Goal: Task Accomplishment & Management: Use online tool/utility

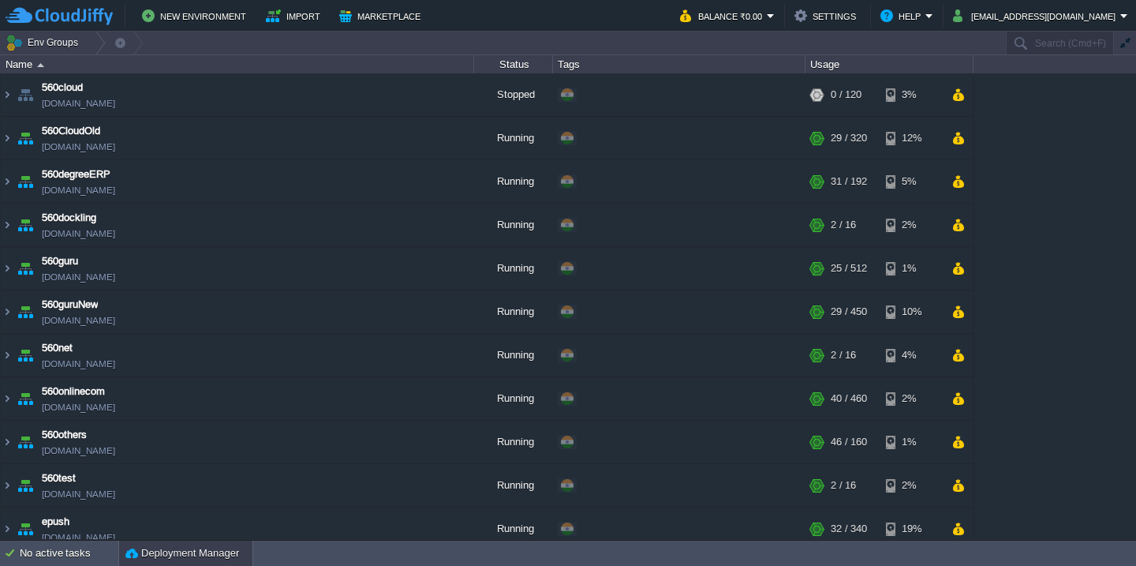
click at [163, 552] on button "Deployment Manager" at bounding box center [182, 553] width 114 height 16
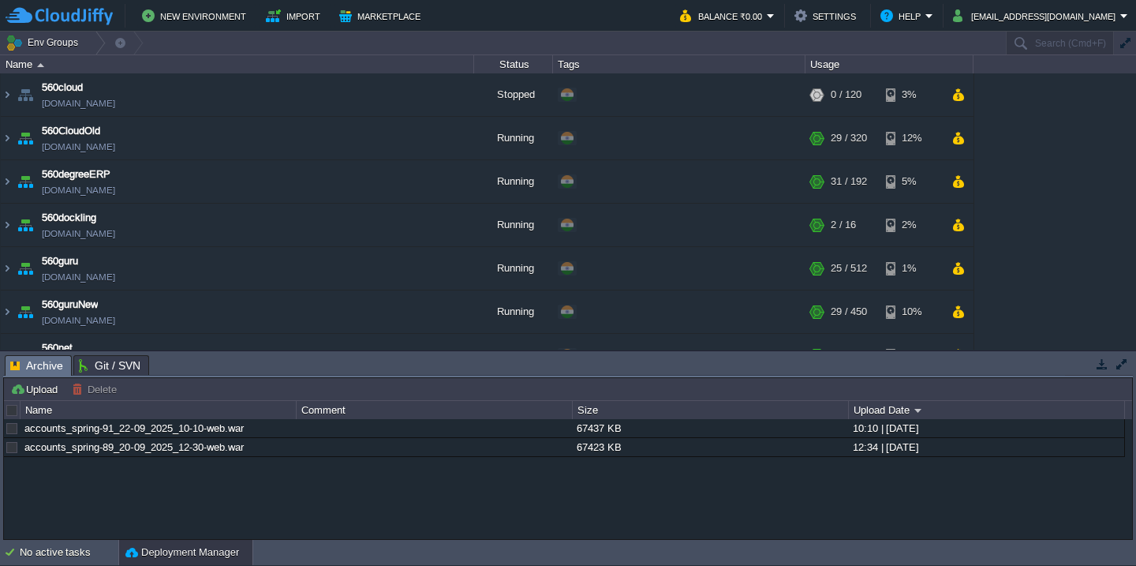
click at [50, 378] on div "Upload [PERSON_NAME] to ..." at bounding box center [568, 389] width 1128 height 23
click at [43, 390] on button "Upload" at bounding box center [36, 389] width 52 height 14
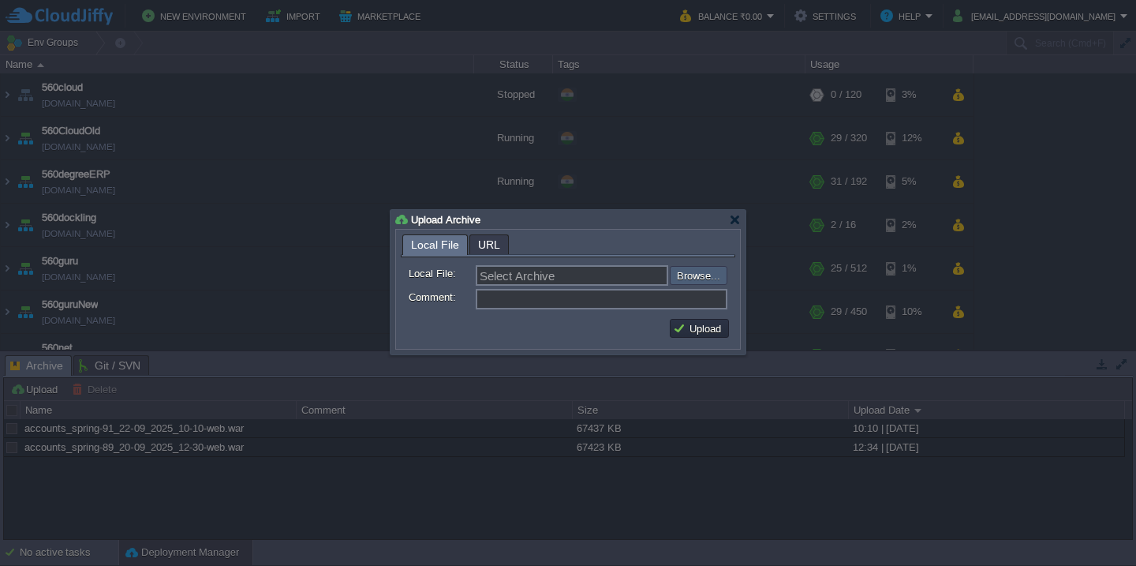
click at [689, 280] on input "file" at bounding box center [628, 275] width 200 height 19
type input "C:\fakepath\HRMS_22-09-2025-15_45.war"
type input "HRMS_22-09-2025-15_45.war"
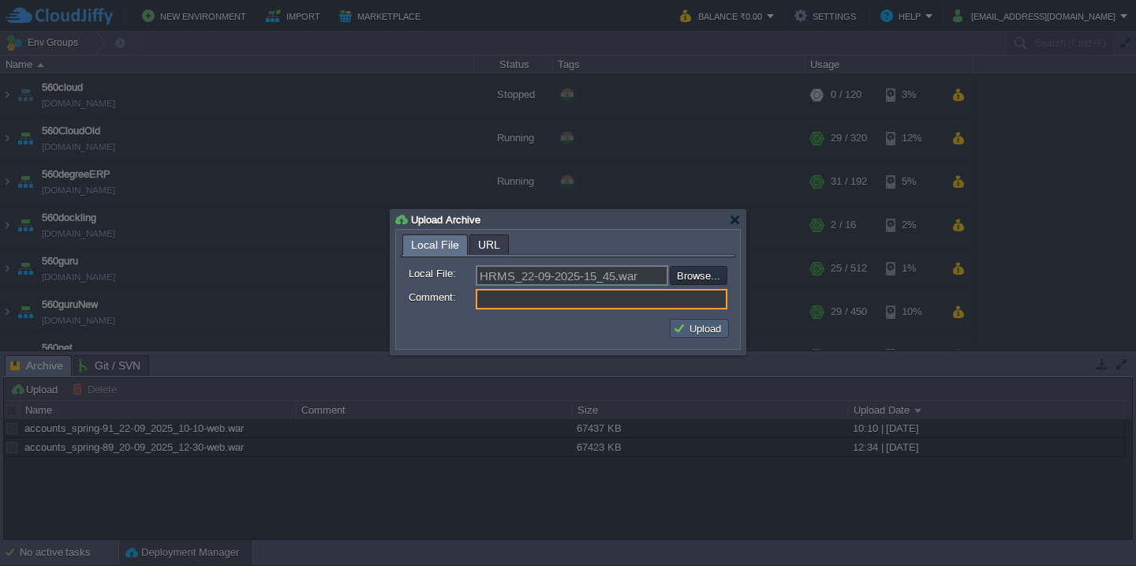
click at [706, 326] on button "Upload" at bounding box center [699, 328] width 53 height 14
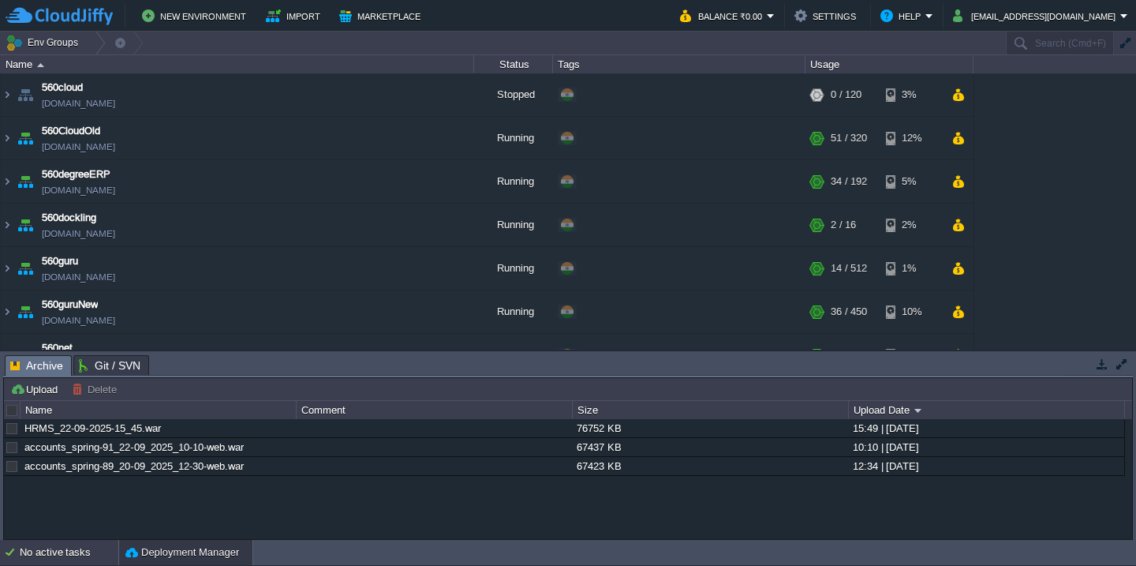
click at [61, 554] on div "No active tasks" at bounding box center [69, 552] width 99 height 25
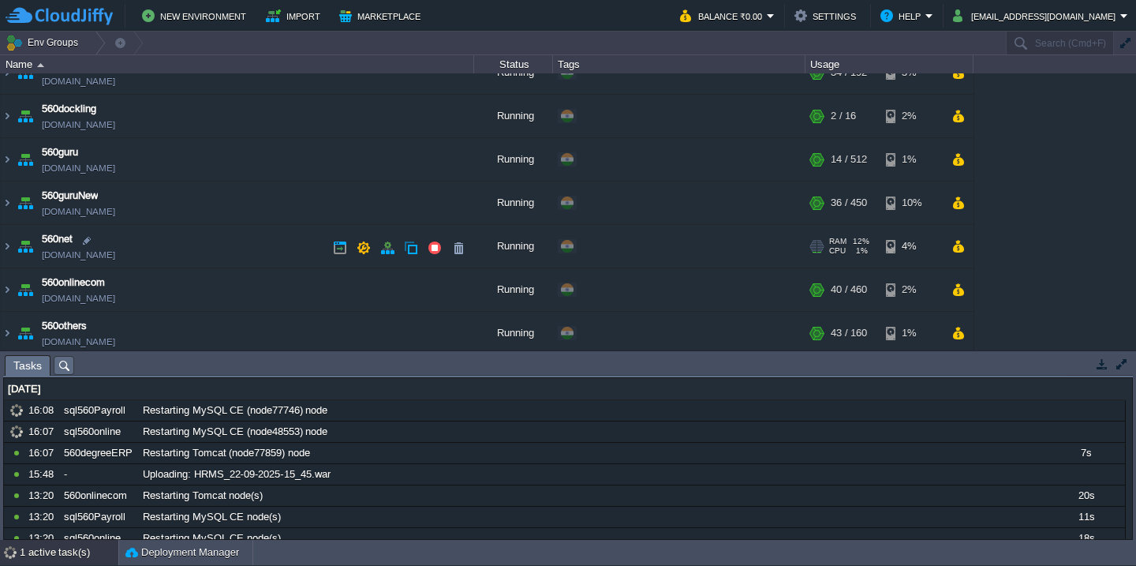
scroll to position [148, 0]
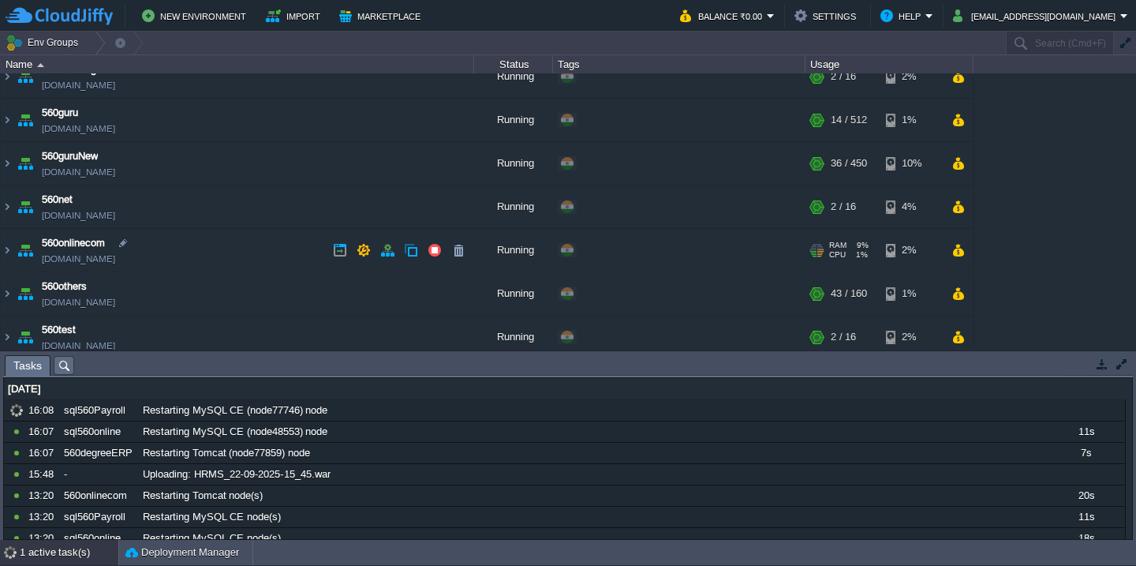
click at [216, 253] on td "560onlinecom [DOMAIN_NAME]" at bounding box center [237, 250] width 473 height 43
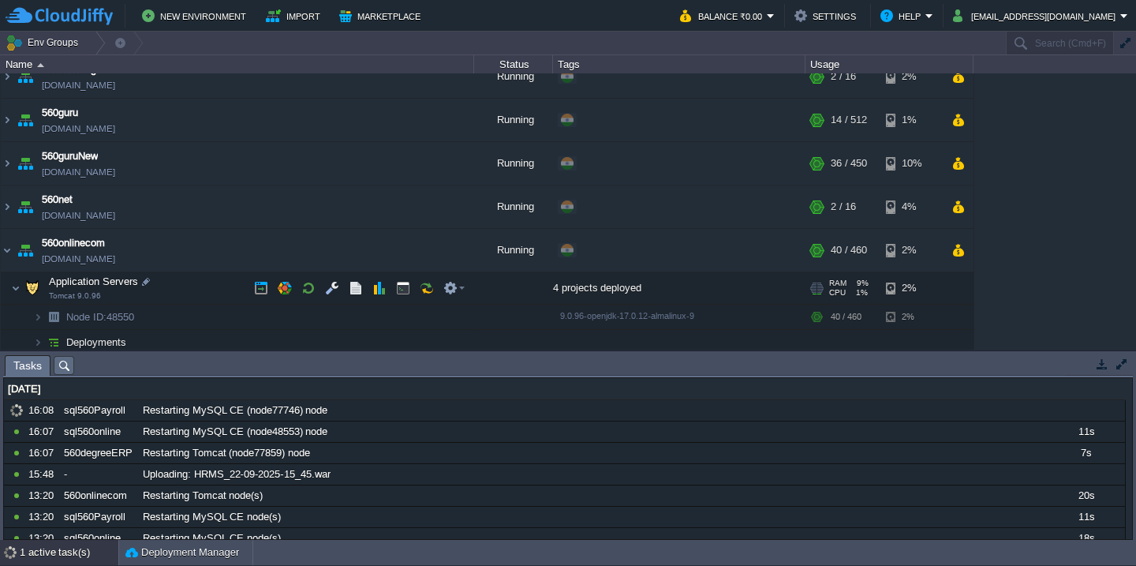
scroll to position [211, 0]
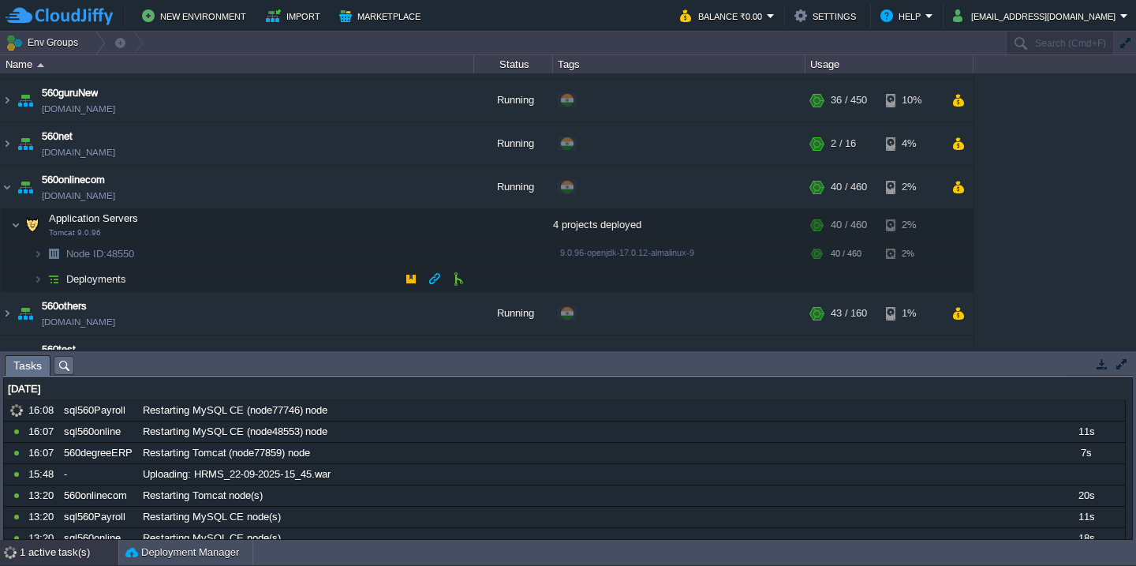
click at [209, 291] on td "Deployments" at bounding box center [237, 279] width 473 height 25
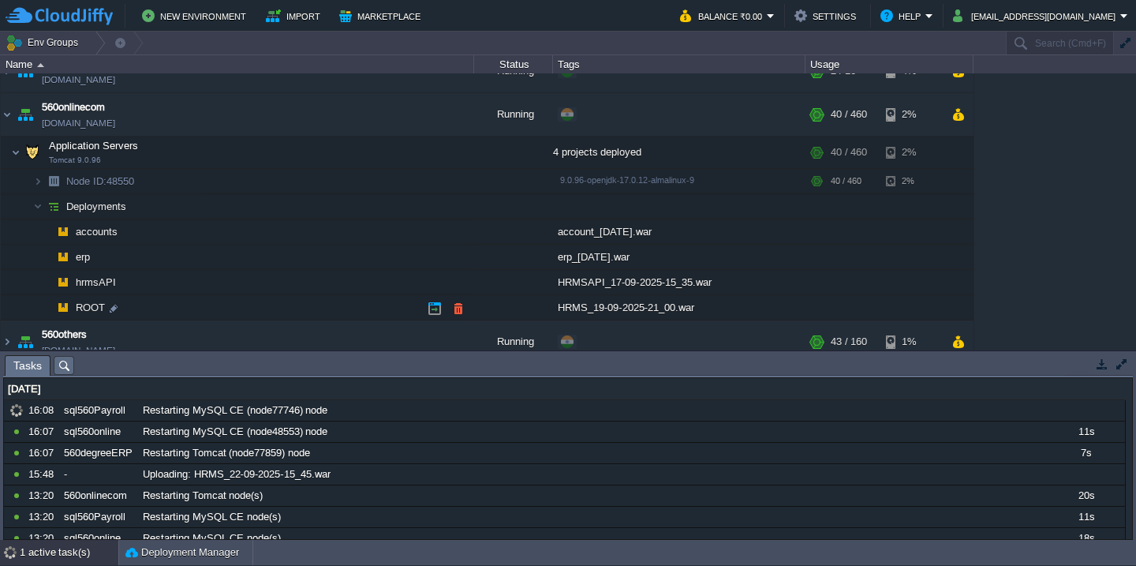
scroll to position [290, 0]
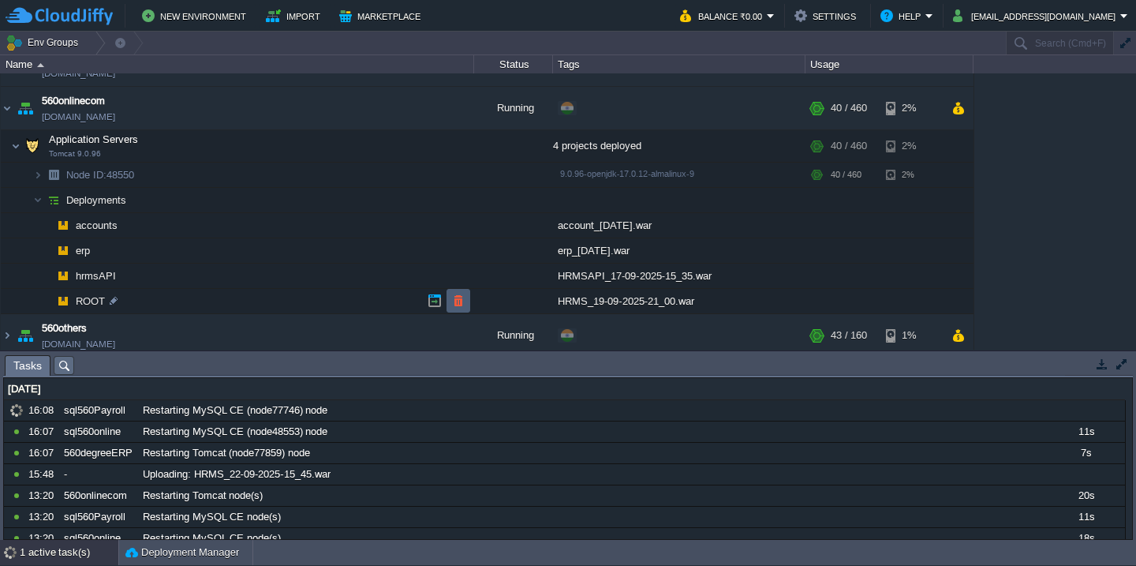
click at [448, 294] on td at bounding box center [459, 301] width 24 height 24
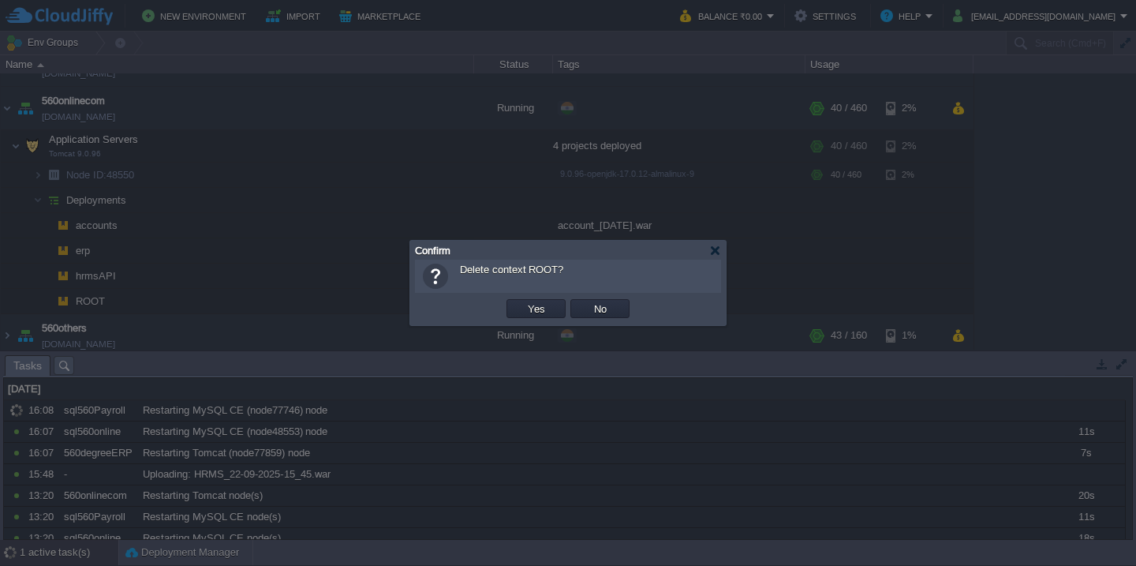
click at [523, 301] on button "Yes" at bounding box center [536, 308] width 27 height 14
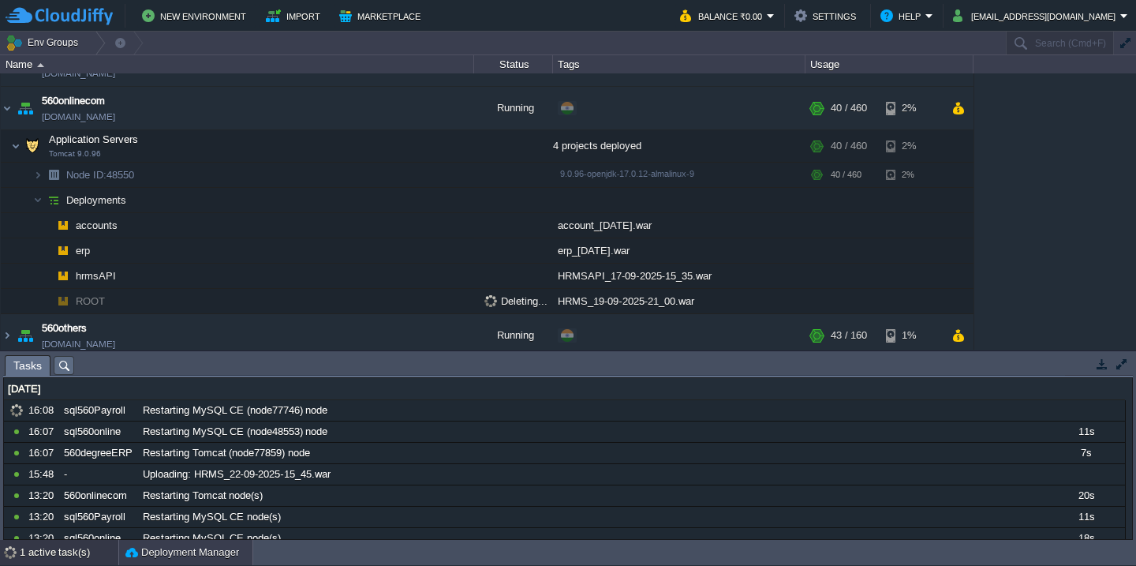
click at [173, 549] on button "Deployment Manager" at bounding box center [182, 552] width 114 height 16
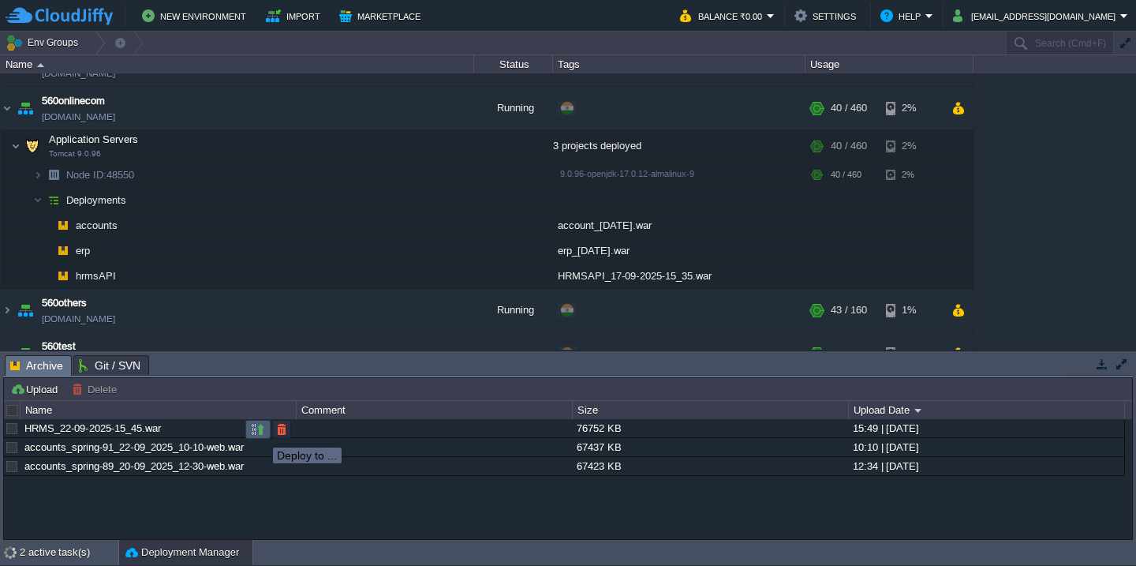
click at [261, 433] on button "button" at bounding box center [258, 429] width 14 height 14
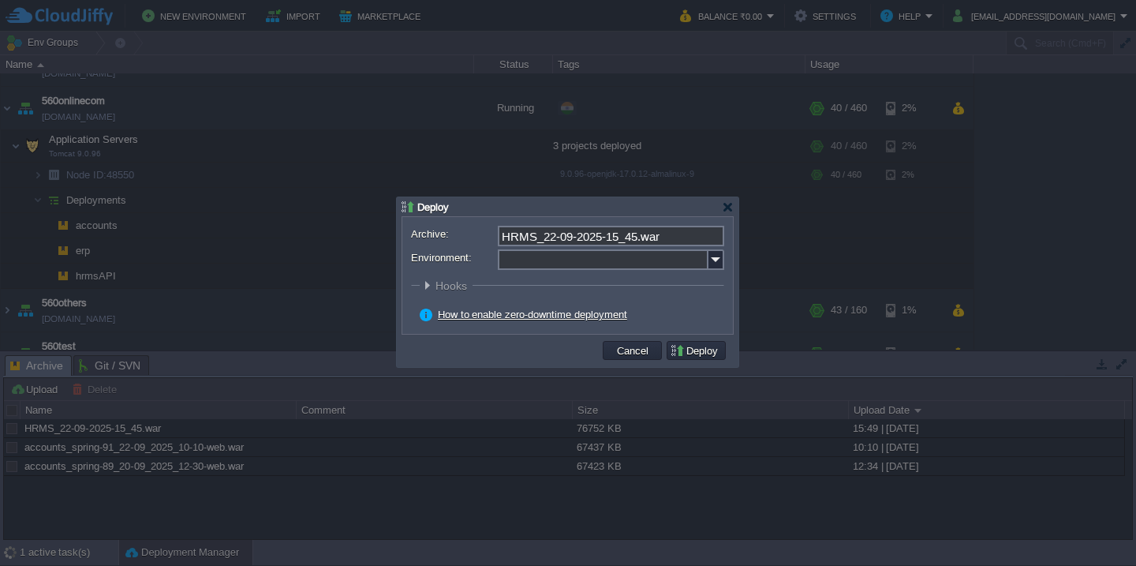
click at [551, 264] on input "Environment:" at bounding box center [603, 259] width 211 height 21
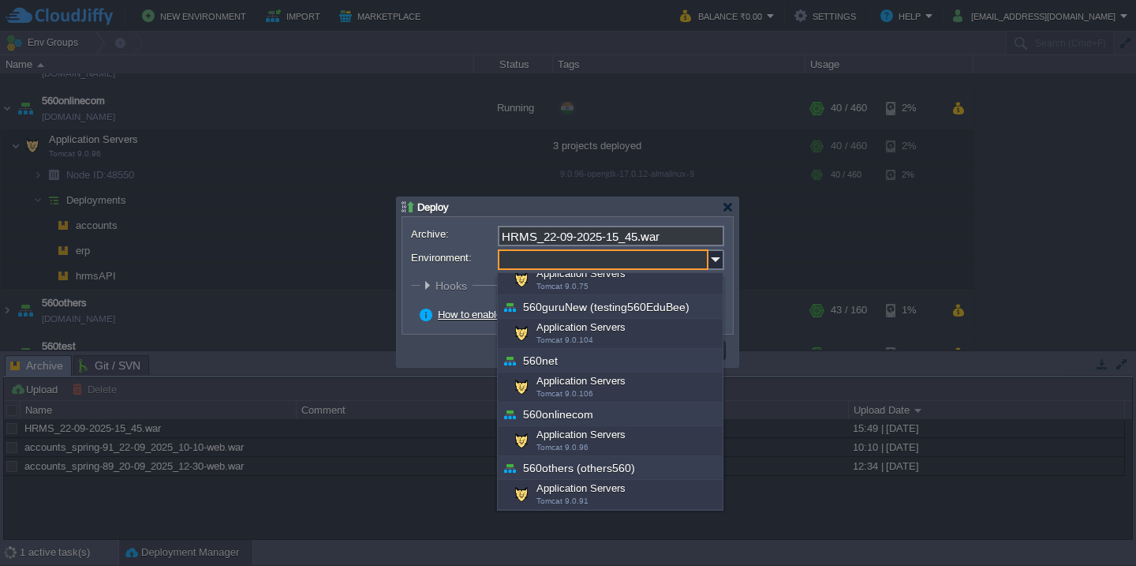
scroll to position [196, 0]
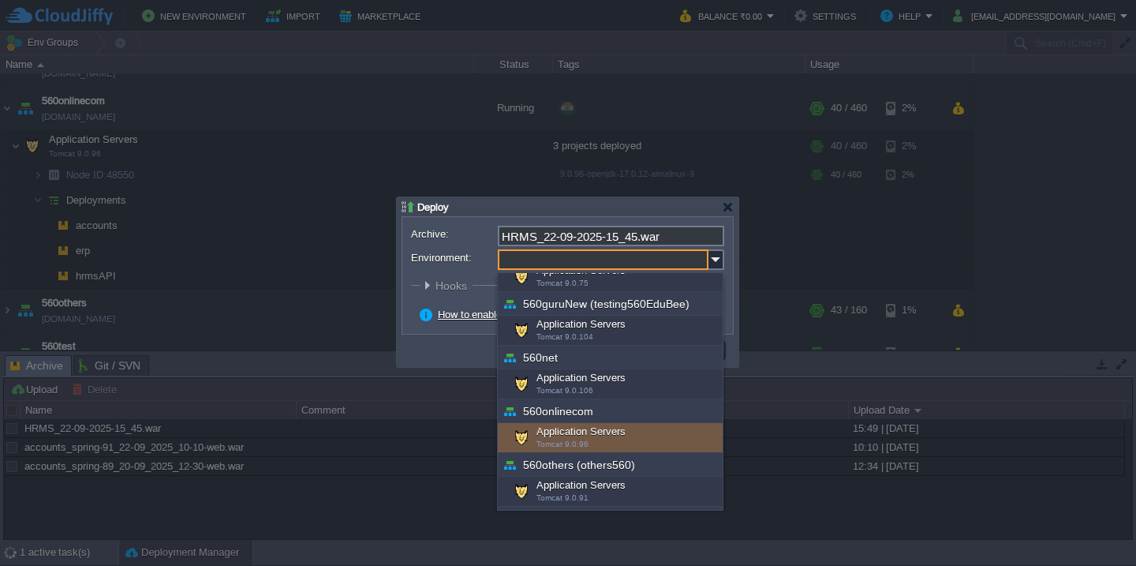
click at [559, 436] on div "Application Servers Tomcat 9.0.96" at bounding box center [610, 438] width 225 height 30
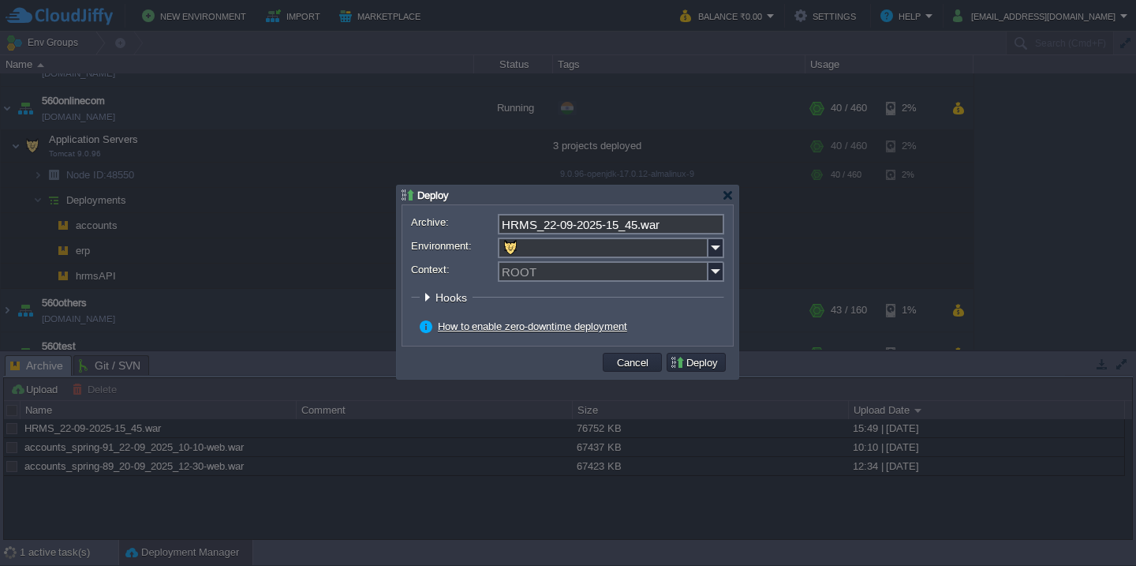
type input "Application Servers (560onlinecom)"
click button "Pre" at bounding box center [0, 0] width 0 height 0
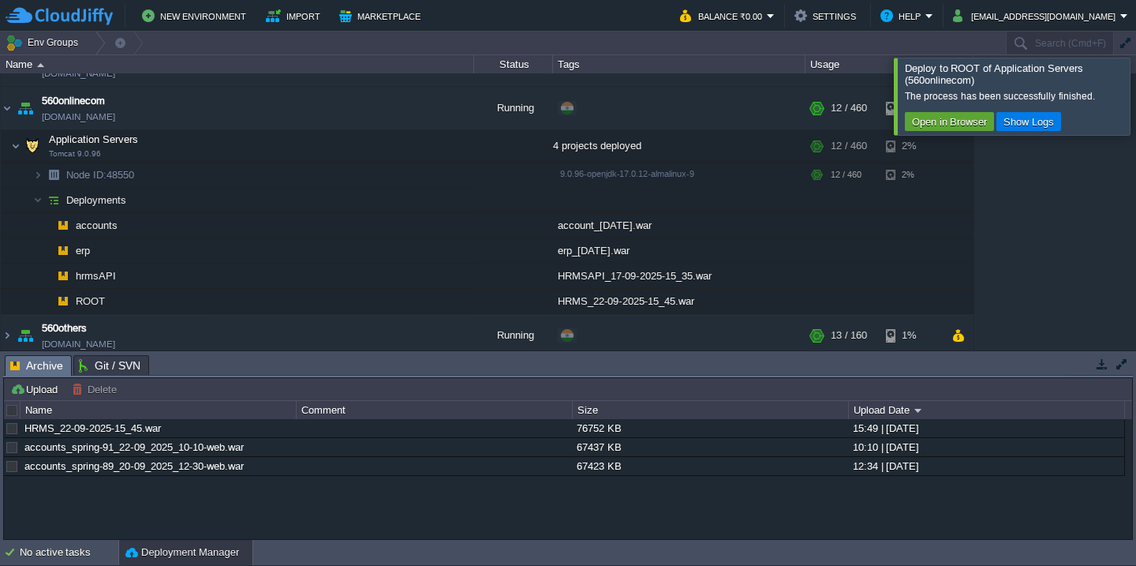
click at [1135, 79] on div at bounding box center [1155, 96] width 0 height 77
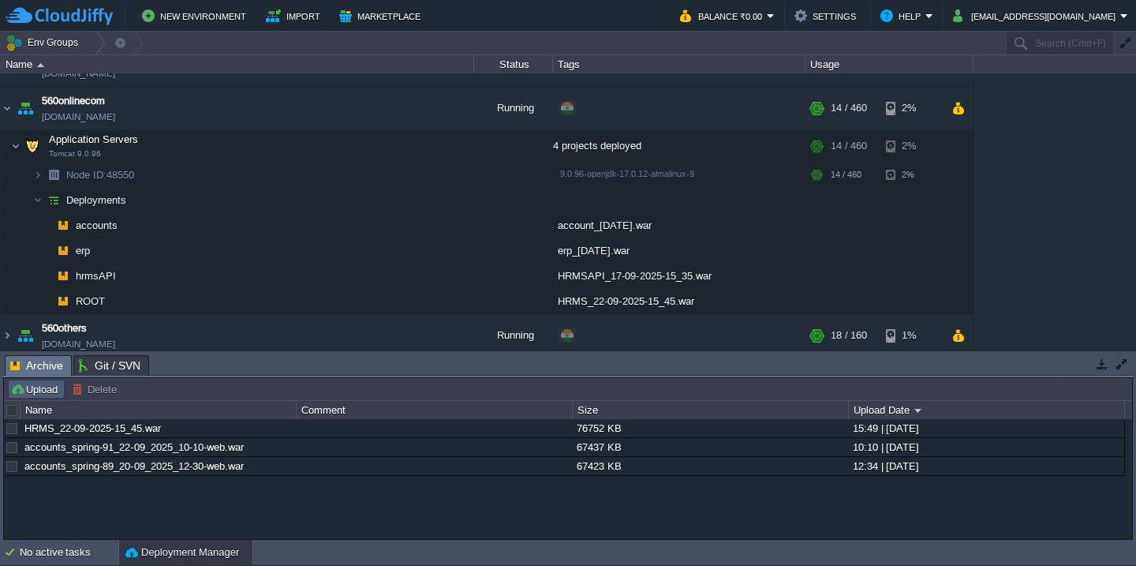
click at [23, 389] on button "Upload" at bounding box center [36, 389] width 52 height 14
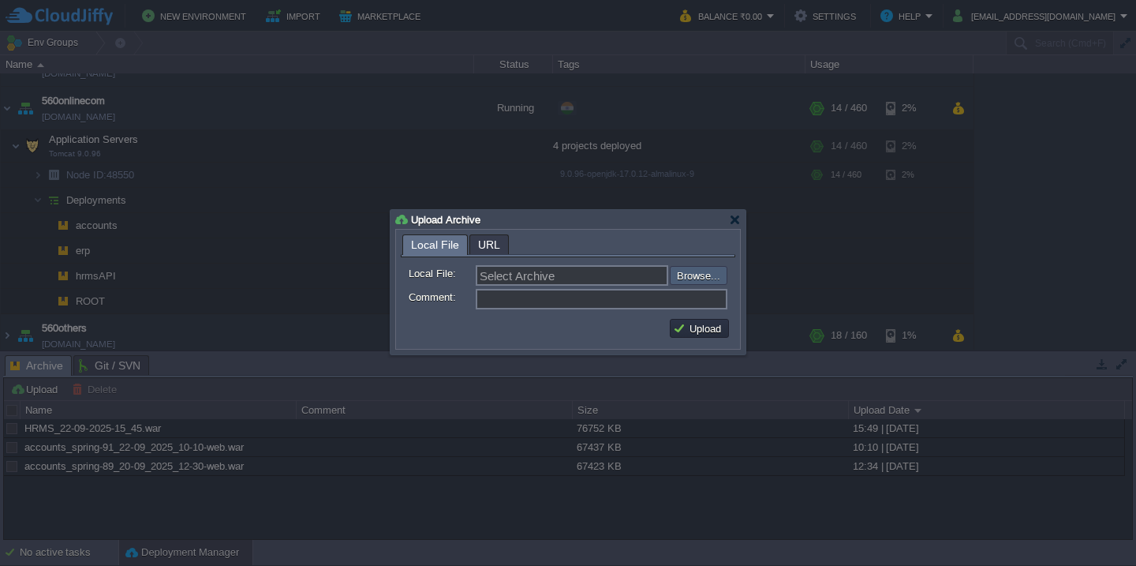
click at [694, 279] on input "file" at bounding box center [628, 275] width 200 height 19
type input "C:\fakepath\SVT-22-9-2025.war"
type input "SVT-22-9-2025.war"
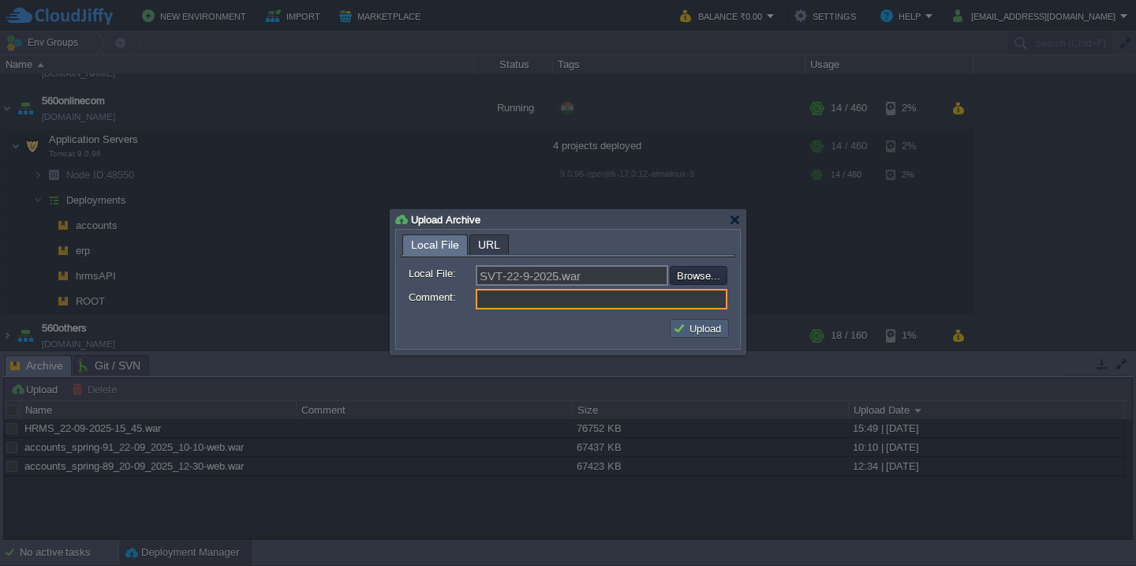
click at [692, 327] on button "Upload" at bounding box center [699, 328] width 53 height 14
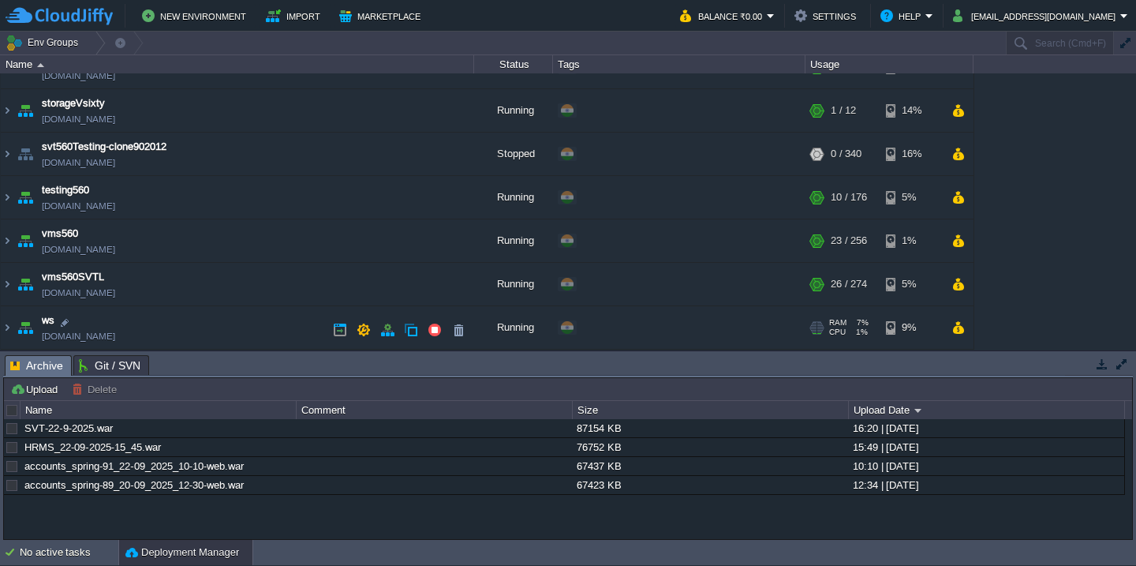
scroll to position [1075, 0]
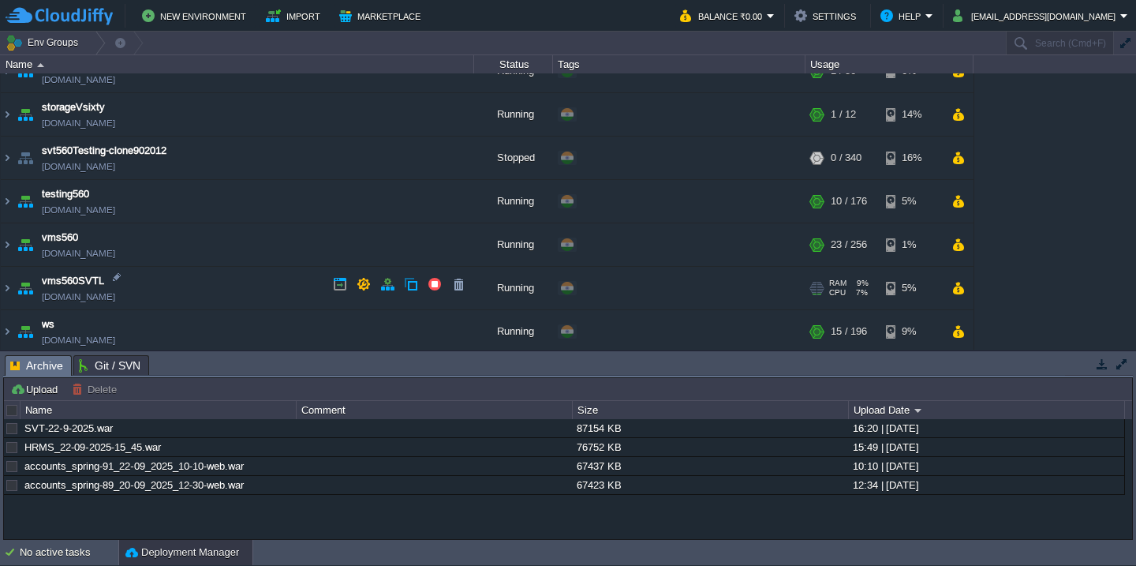
click at [234, 284] on td "vms560SVTL [DOMAIN_NAME]" at bounding box center [237, 288] width 473 height 43
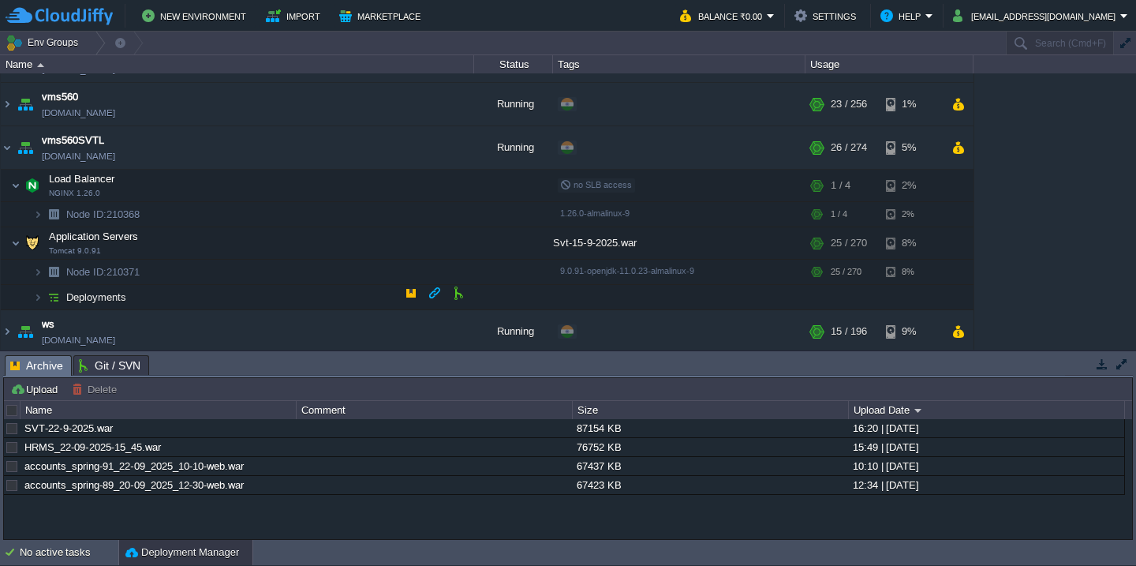
scroll to position [1213, 0]
click at [211, 299] on td "Deployments" at bounding box center [237, 299] width 473 height 25
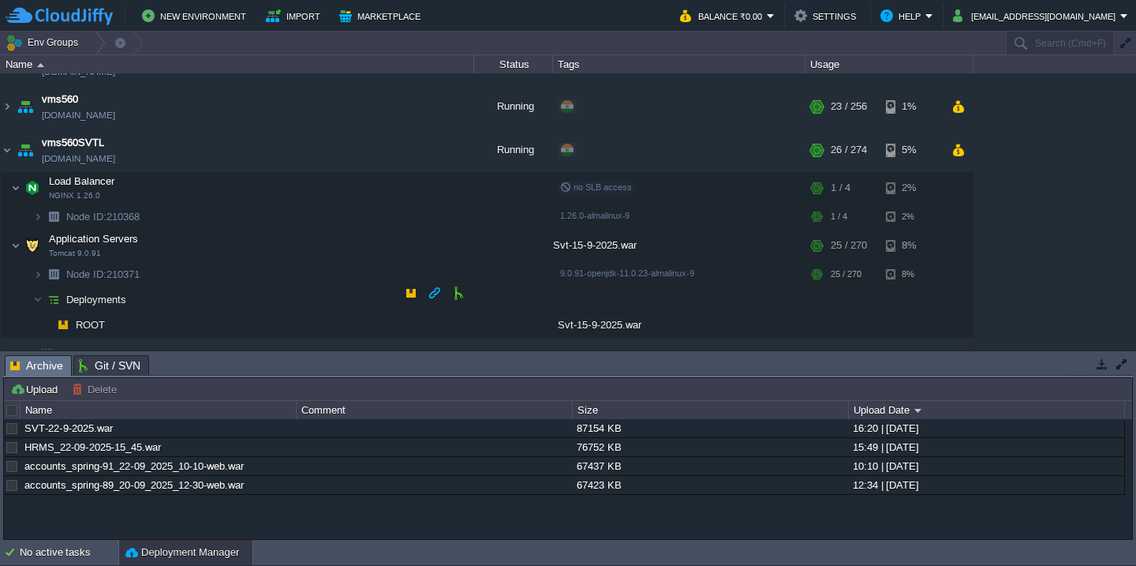
scroll to position [1239, 0]
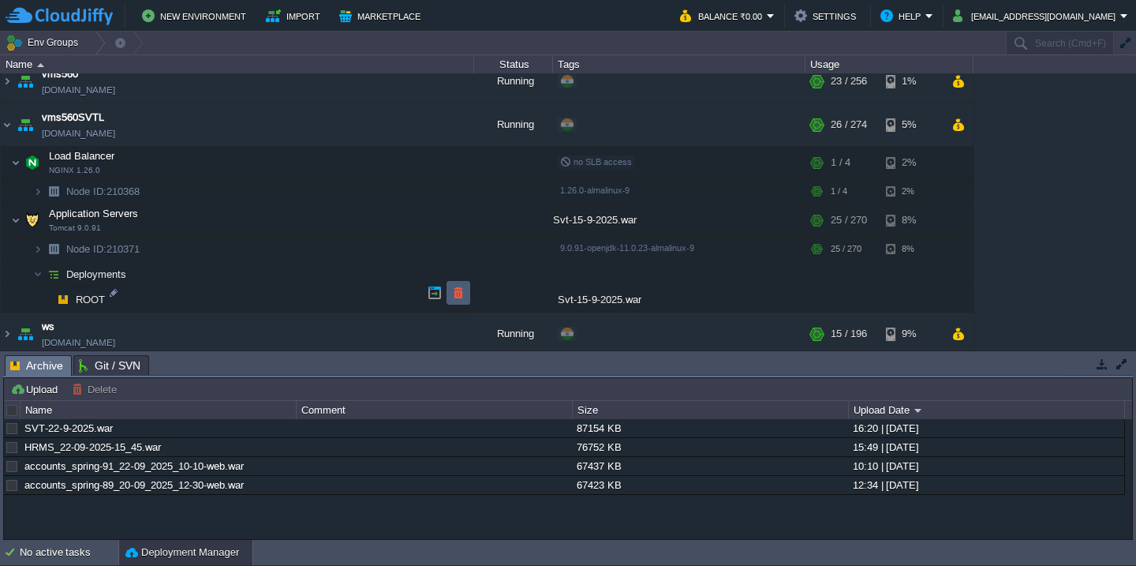
click at [453, 289] on button "button" at bounding box center [458, 293] width 14 height 14
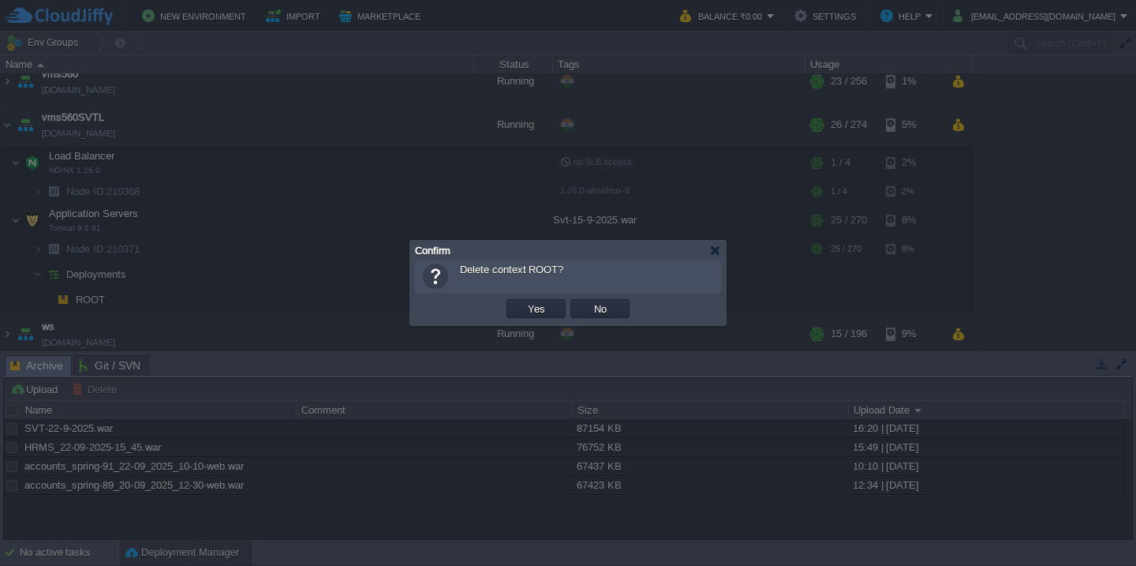
click at [523, 301] on button "Yes" at bounding box center [536, 308] width 27 height 14
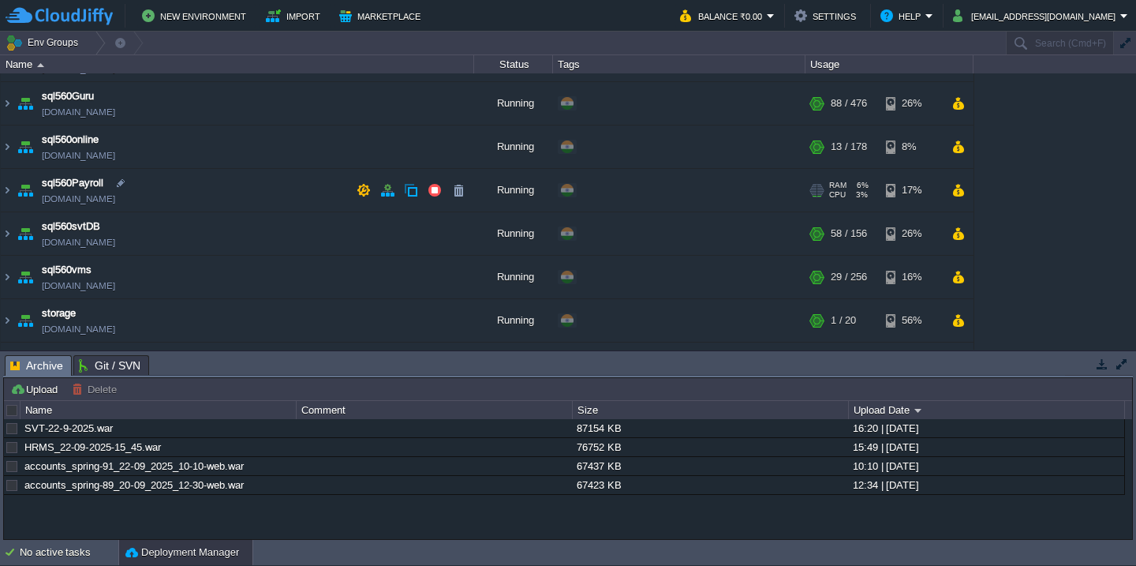
scroll to position [731, 0]
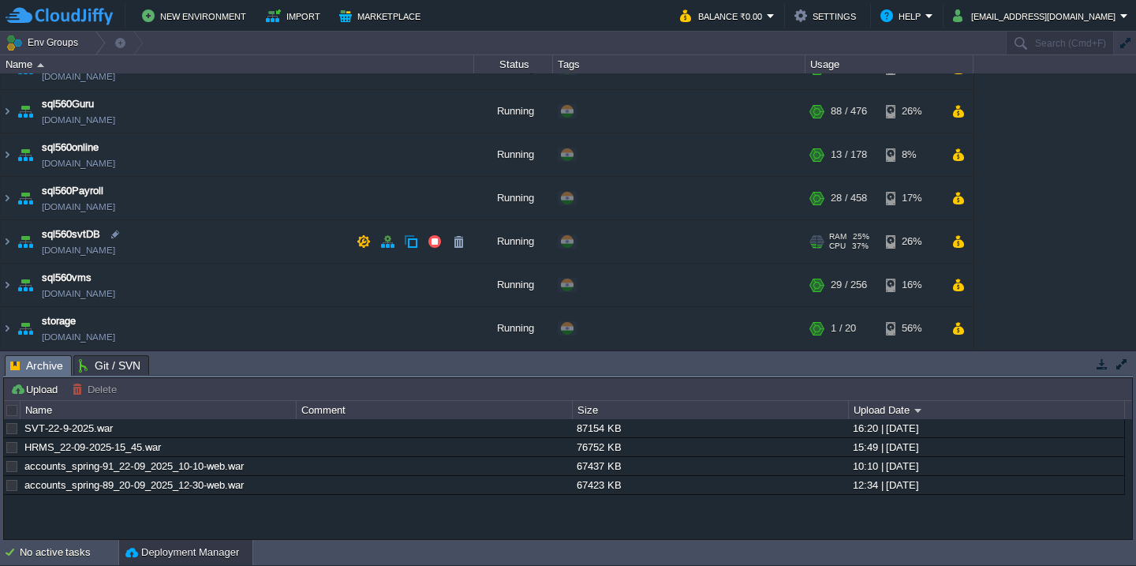
click at [201, 240] on td "sql560svtDB [DOMAIN_NAME]" at bounding box center [237, 241] width 473 height 43
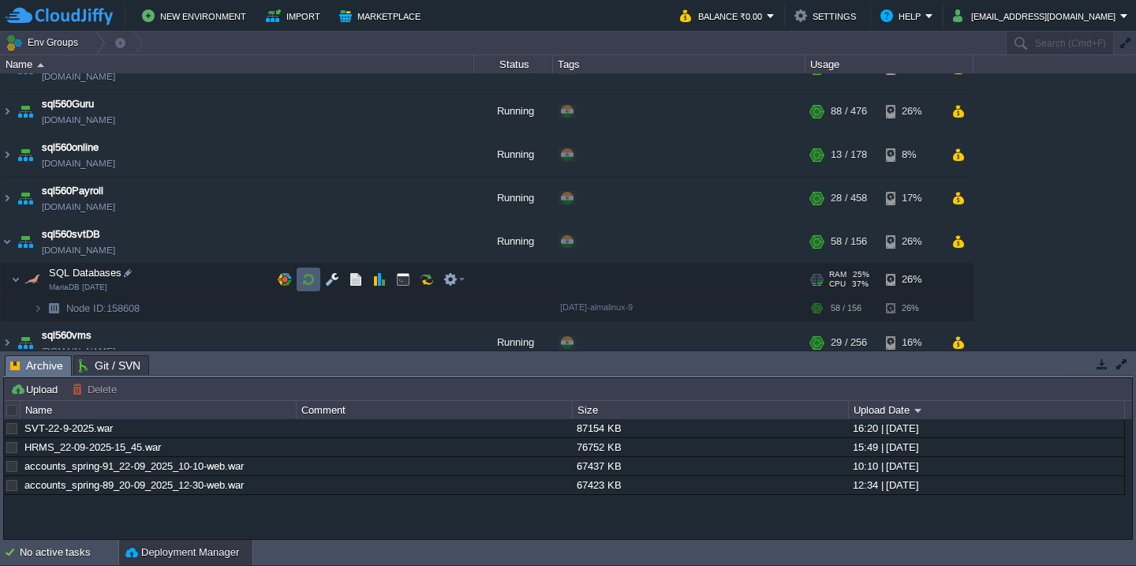
click at [299, 276] on td at bounding box center [309, 279] width 24 height 24
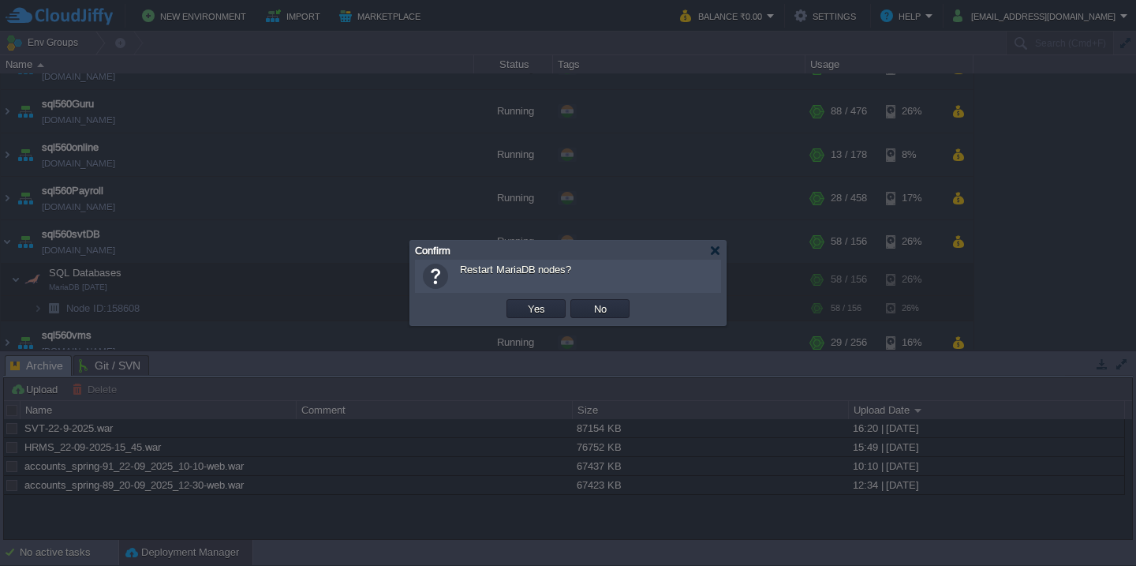
click at [523, 301] on button "Yes" at bounding box center [536, 308] width 27 height 14
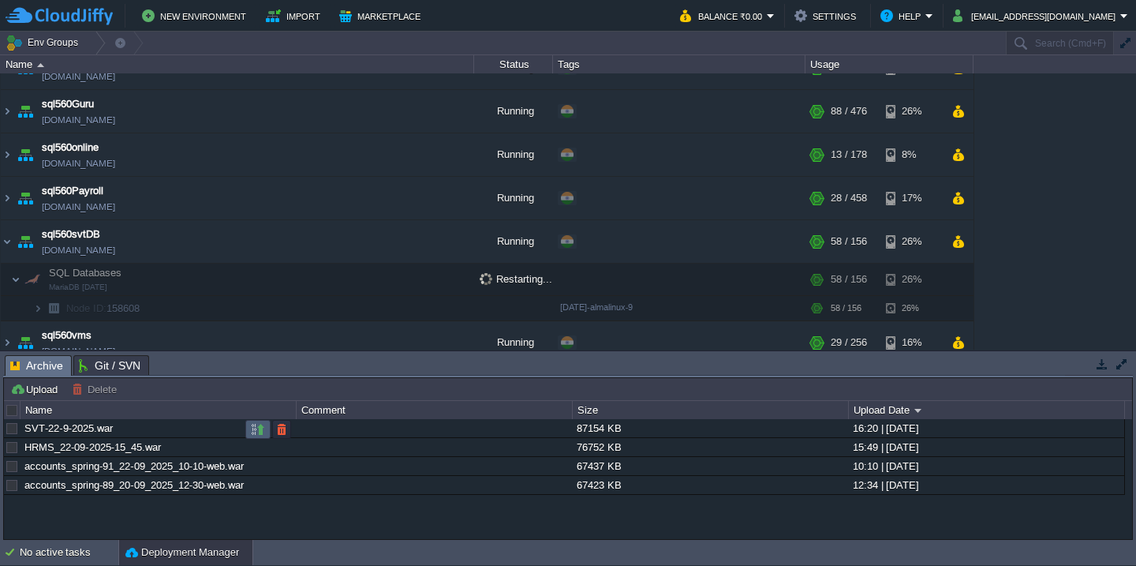
click at [256, 428] on button "button" at bounding box center [258, 429] width 14 height 14
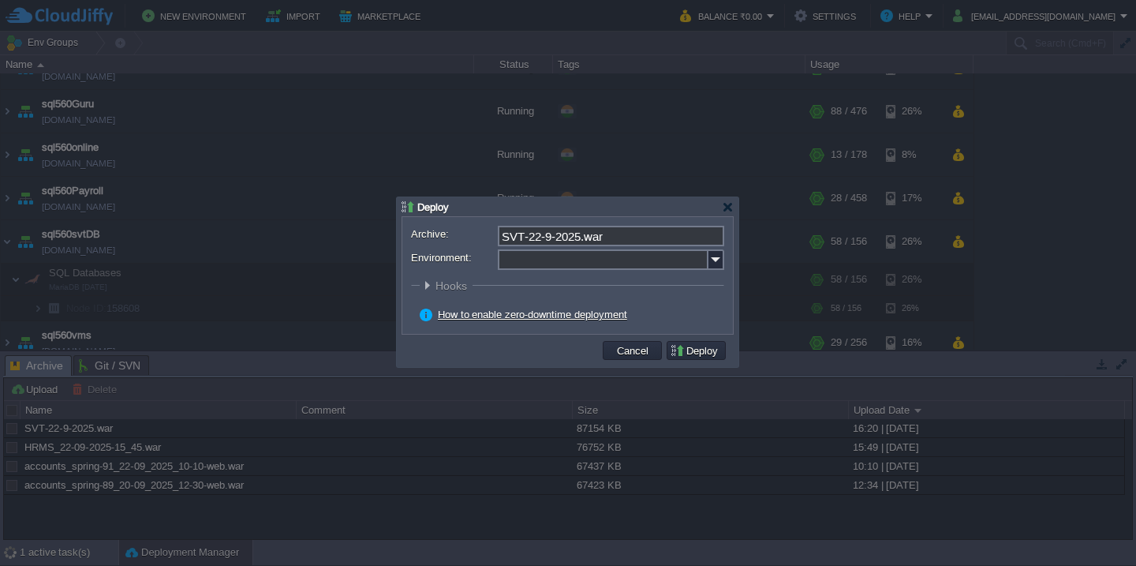
click at [544, 255] on input "Environment:" at bounding box center [603, 259] width 211 height 21
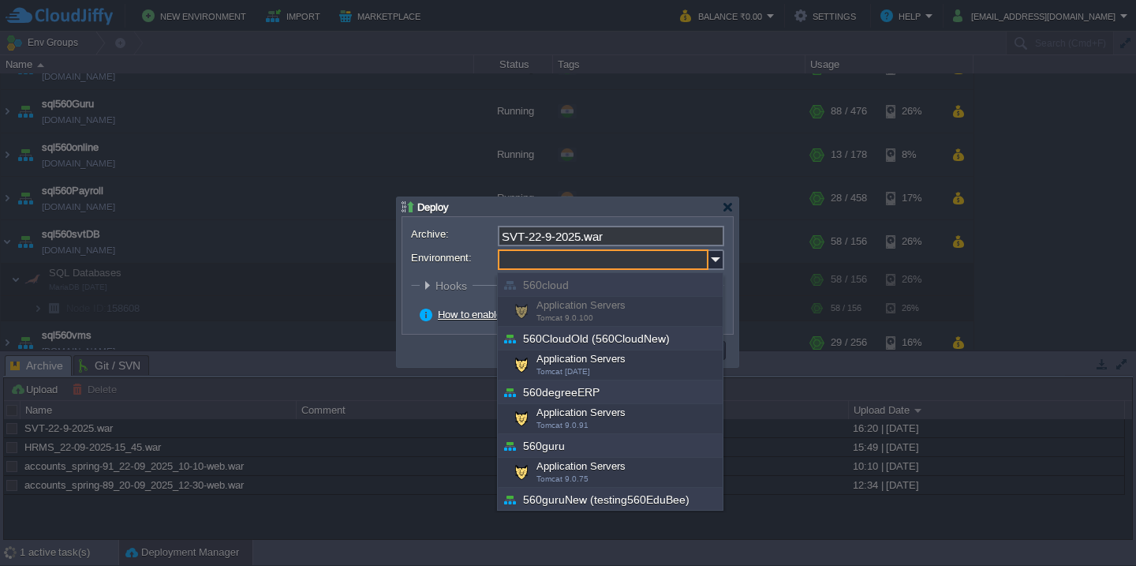
scroll to position [568, 0]
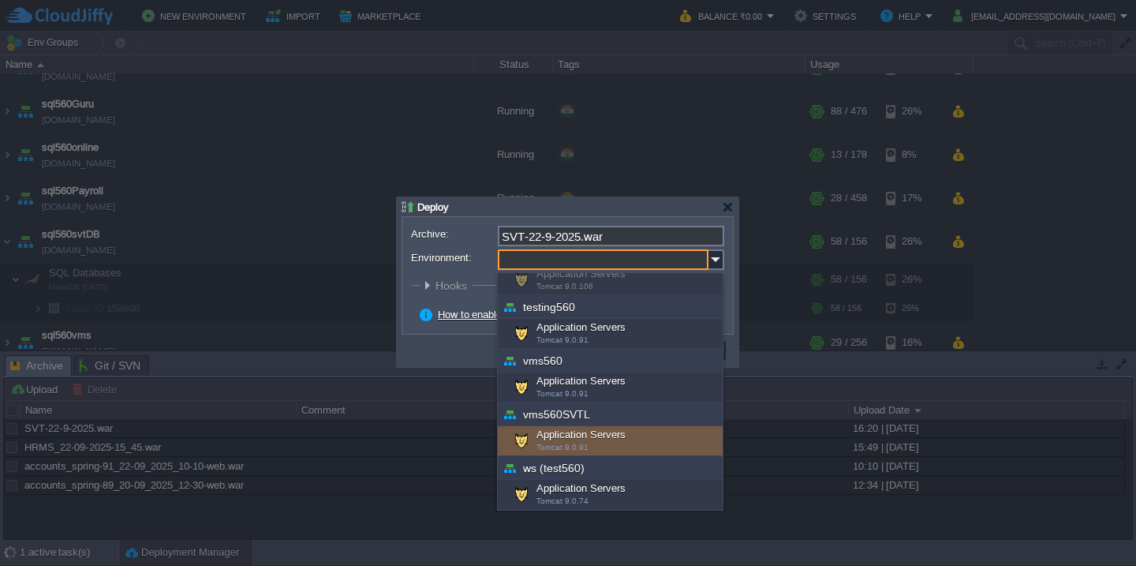
click at [564, 445] on span "Tomcat 9.0.91" at bounding box center [563, 447] width 52 height 9
type input "Application Servers (vms560SVTL)"
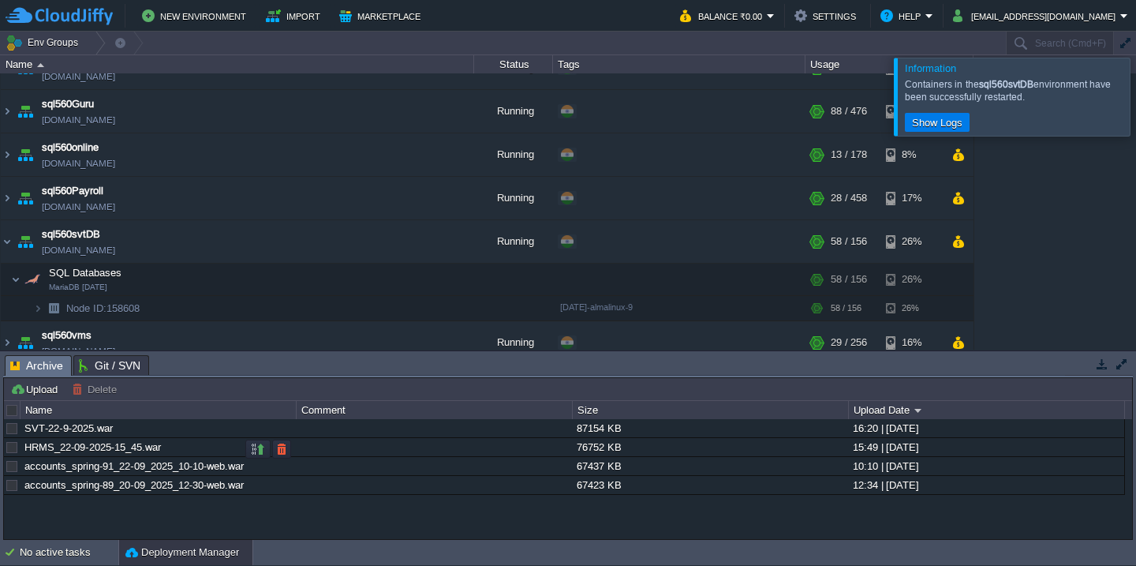
scroll to position [1253, 0]
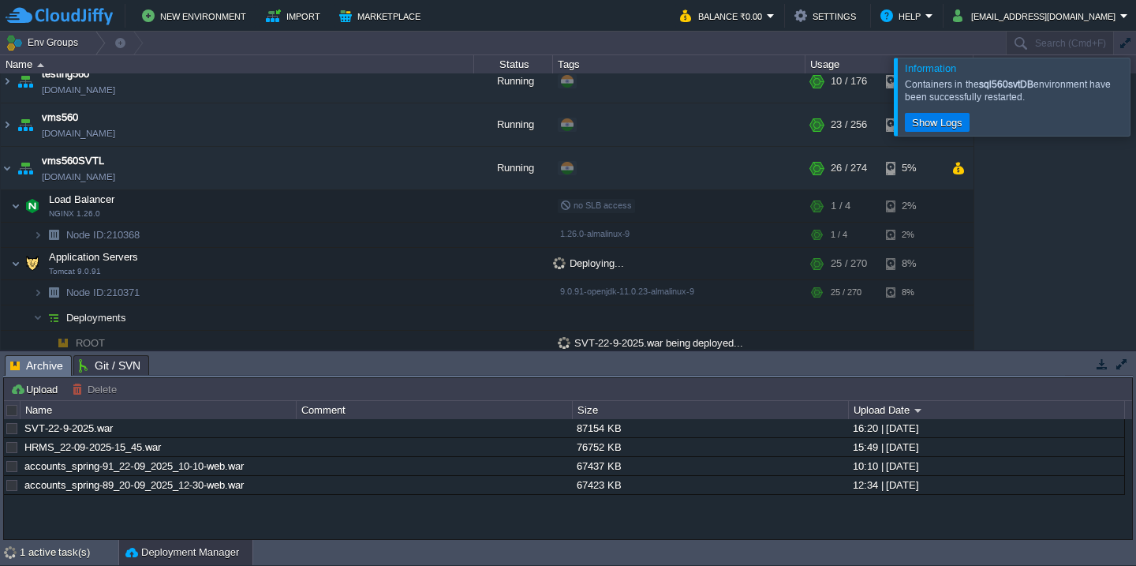
click at [1135, 114] on div at bounding box center [1155, 96] width 0 height 77
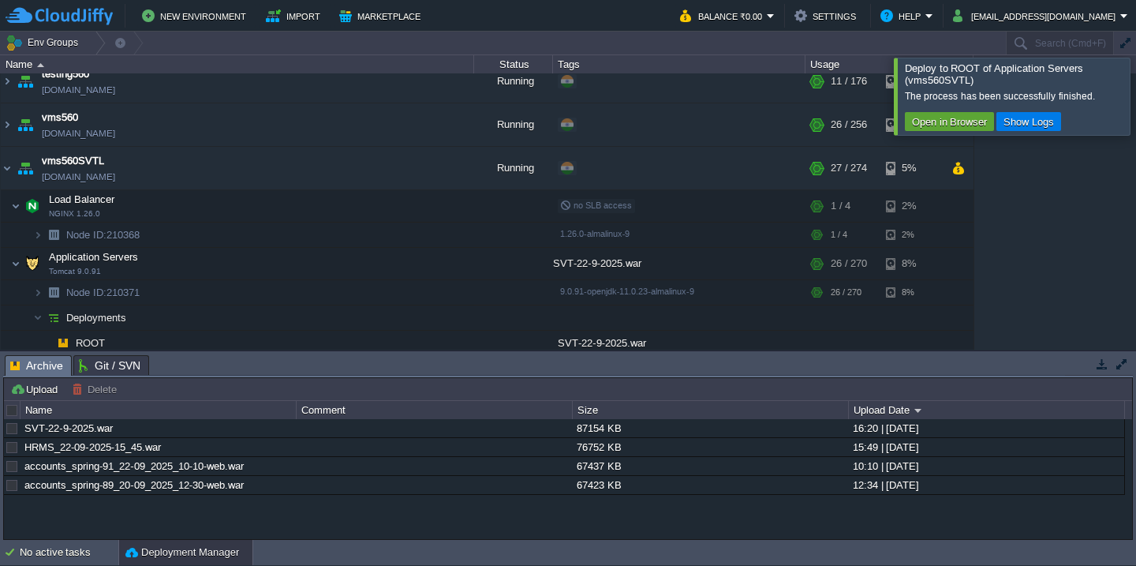
click at [1104, 68] on div "Deploy to ROOT of Application Servers (vms560SVTL)" at bounding box center [1014, 74] width 219 height 24
click at [1135, 88] on div at bounding box center [1155, 96] width 0 height 77
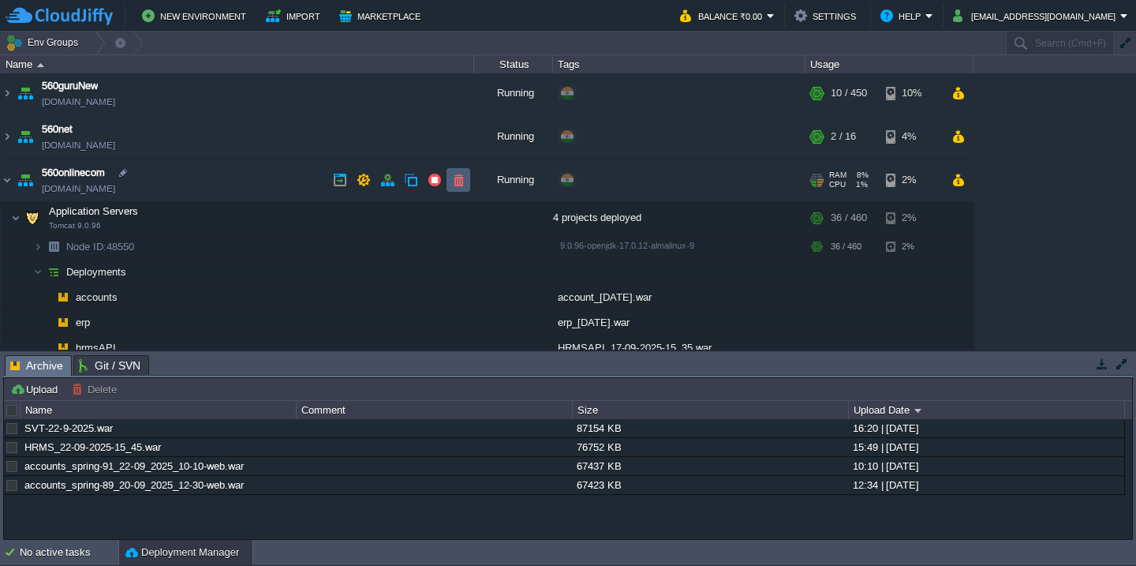
scroll to position [220, 0]
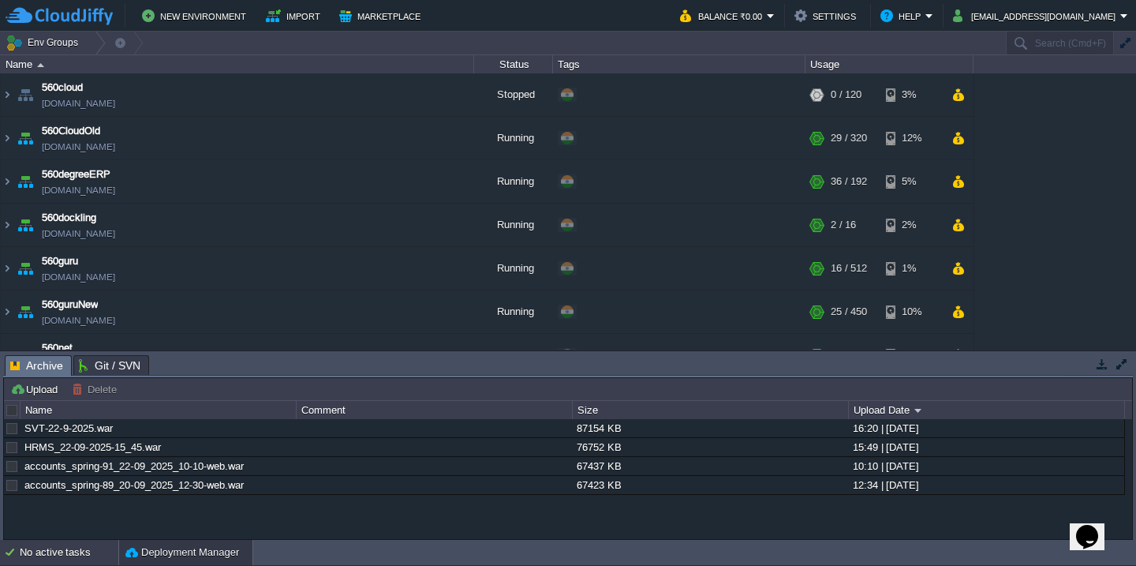
click at [36, 552] on div "No active tasks" at bounding box center [69, 552] width 99 height 25
